Goal: Information Seeking & Learning: Learn about a topic

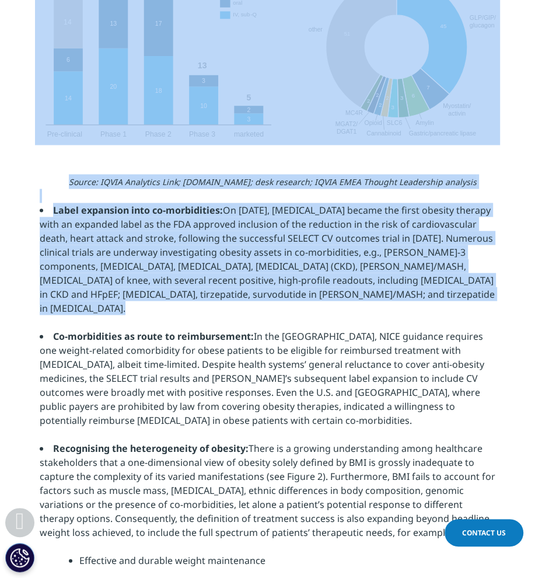
scroll to position [1400, 0]
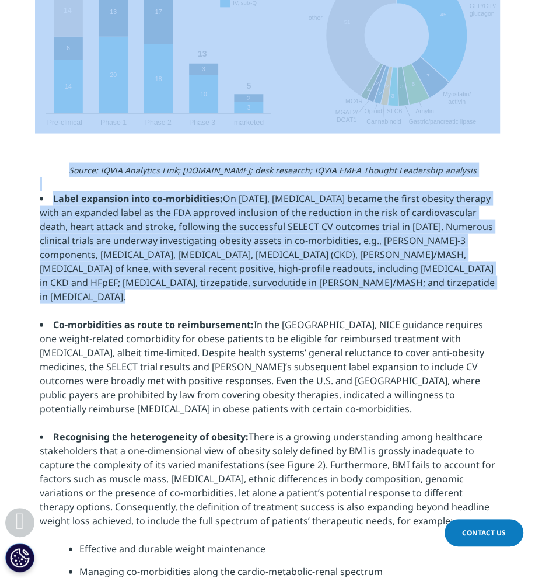
drag, startPoint x: 37, startPoint y: 159, endPoint x: 300, endPoint y: 284, distance: 291.3
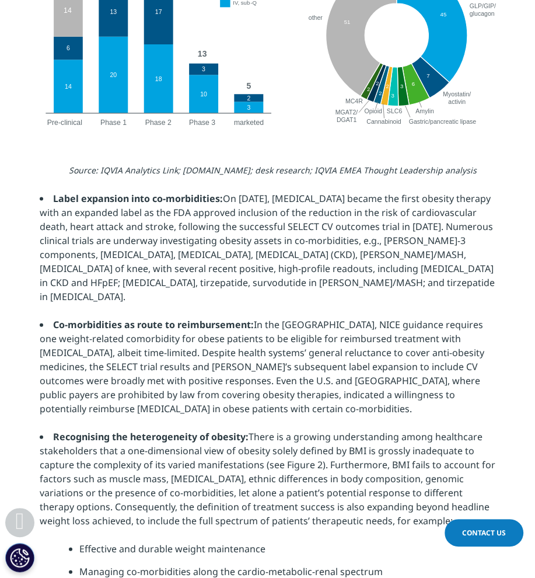
drag, startPoint x: 300, startPoint y: 284, endPoint x: 298, endPoint y: 346, distance: 62.5
click at [298, 346] on li "Co-morbidities as route to reimbursement: In the [GEOGRAPHIC_DATA], NICE guidan…" at bounding box center [268, 366] width 456 height 98
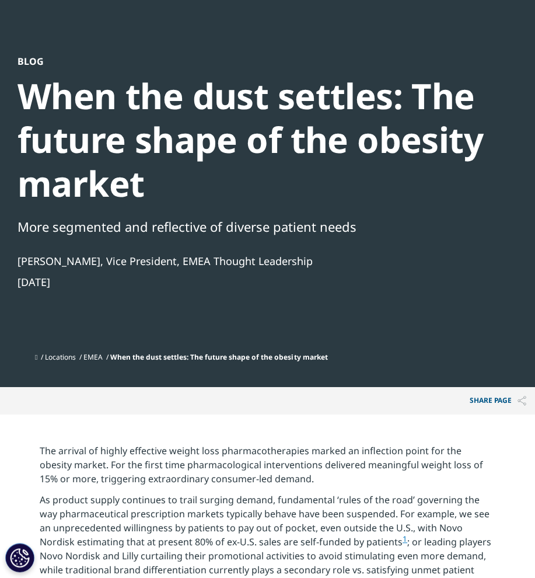
scroll to position [58, 0]
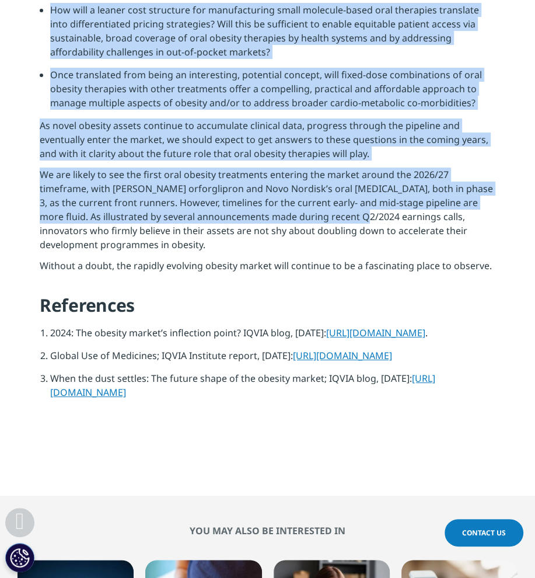
scroll to position [3151, 0]
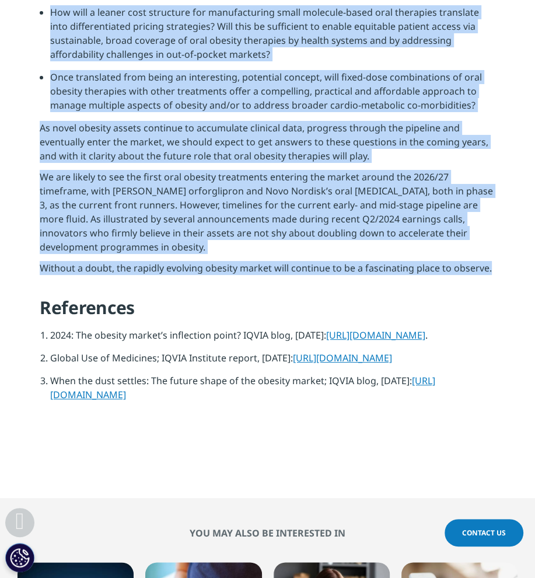
drag, startPoint x: 15, startPoint y: 118, endPoint x: 497, endPoint y: 237, distance: 497.2
copy div "Blog Oral obesity therapies: Holding the key to the future The innovation lands…"
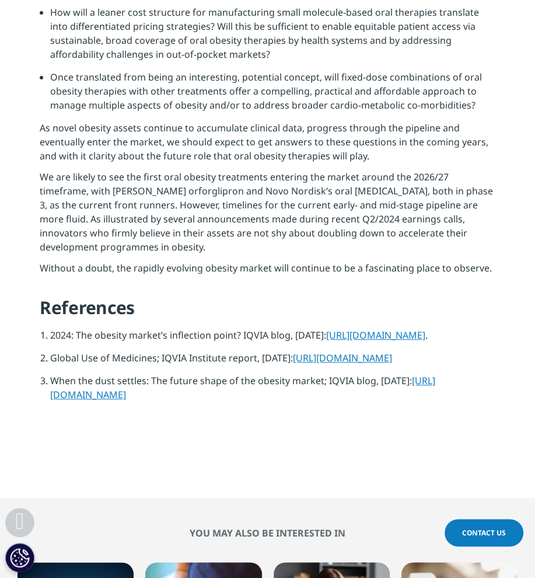
click at [432, 296] on h4 "References" at bounding box center [268, 312] width 456 height 32
click at [326, 329] on link "https://www.iqvia.com/blogs/2024/02/2024-the-obesity-markets-inflection-point" at bounding box center [375, 335] width 99 height 13
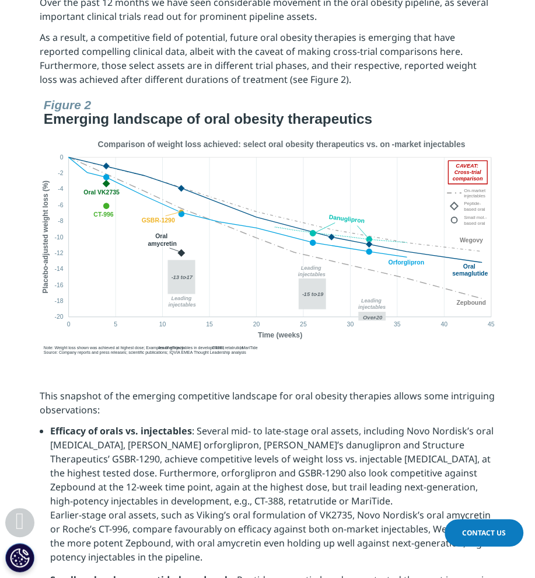
scroll to position [2042, 0]
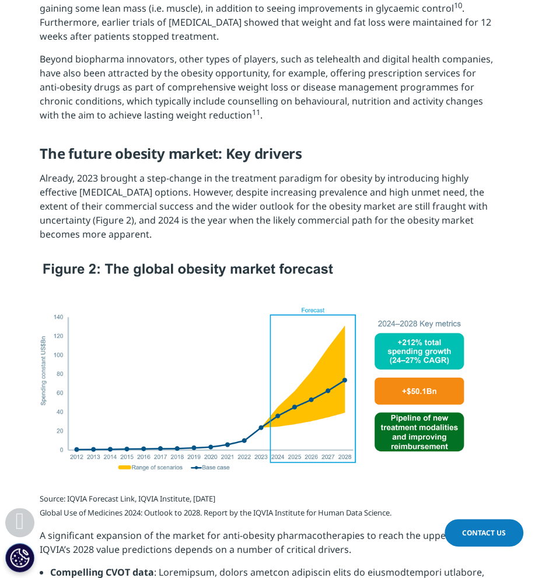
scroll to position [2371, 0]
